Goal: Information Seeking & Learning: Learn about a topic

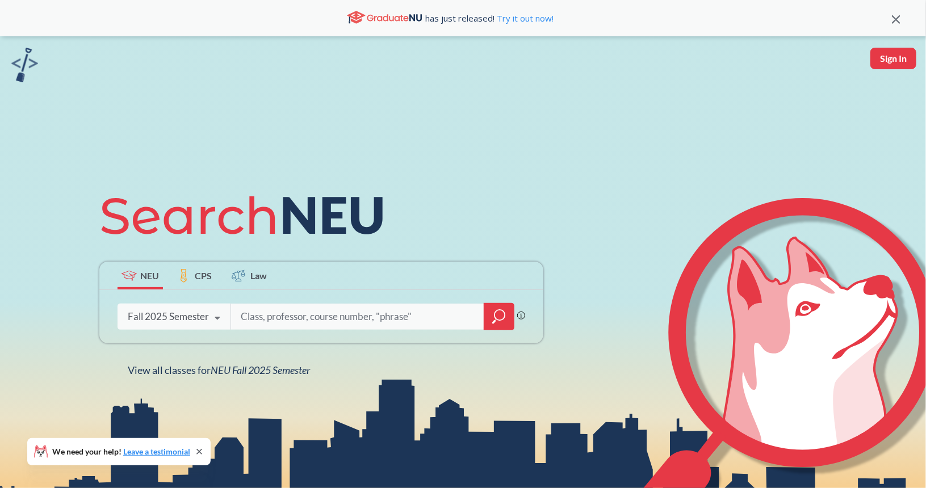
click at [300, 316] on input "search" at bounding box center [358, 317] width 236 height 24
type input "immunologhy"
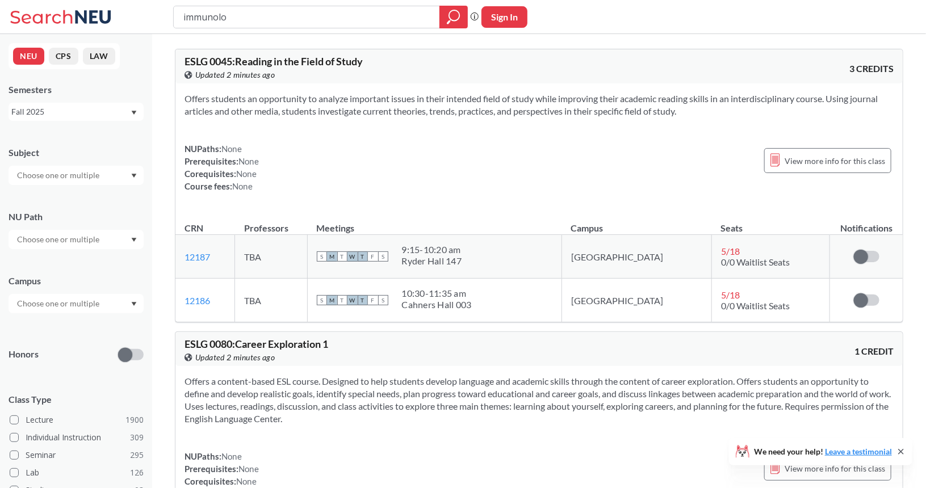
type input "immunoloy"
type input "immunology"
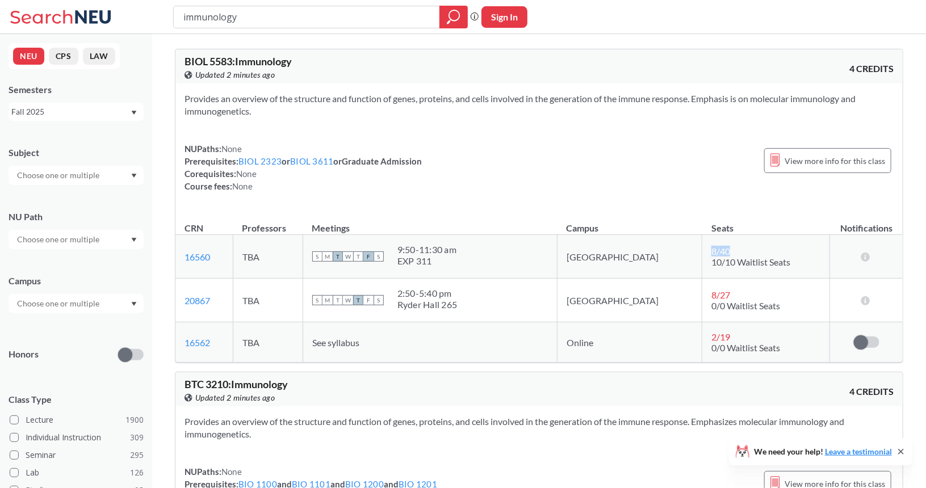
drag, startPoint x: 677, startPoint y: 251, endPoint x: 697, endPoint y: 252, distance: 19.3
click at [711, 252] on div "8 / 40" at bounding box center [724, 251] width 27 height 11
